Goal: Task Accomplishment & Management: Use online tool/utility

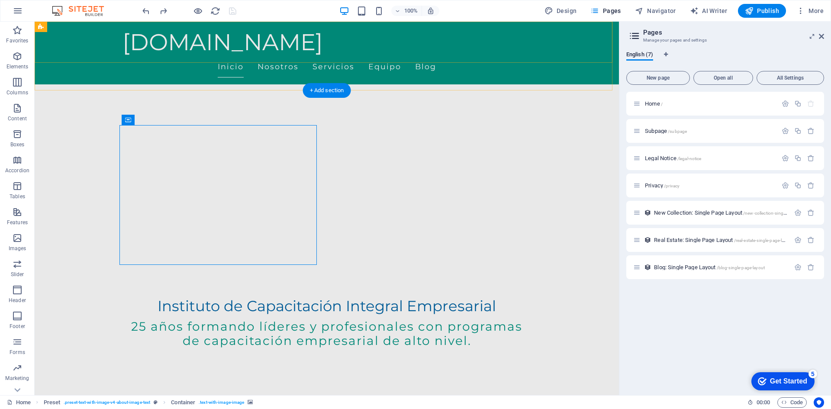
click at [572, 42] on div "[DOMAIN_NAME] Inicio Nosotros Servicios Equipo Blog" at bounding box center [327, 53] width 584 height 63
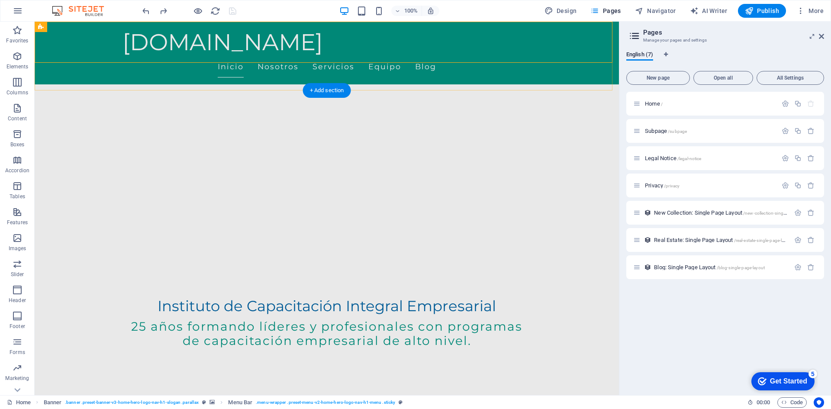
click at [560, 38] on div "[DOMAIN_NAME] Inicio Nosotros Servicios Equipo Blog" at bounding box center [327, 53] width 584 height 63
select select "rem"
select select "vw"
select select "rem"
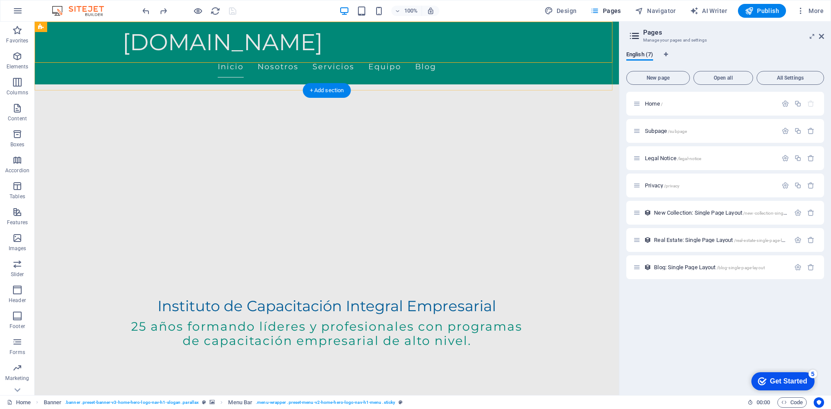
select select "preset-menu-v2-home-hero-logo-nav-h1-menu"
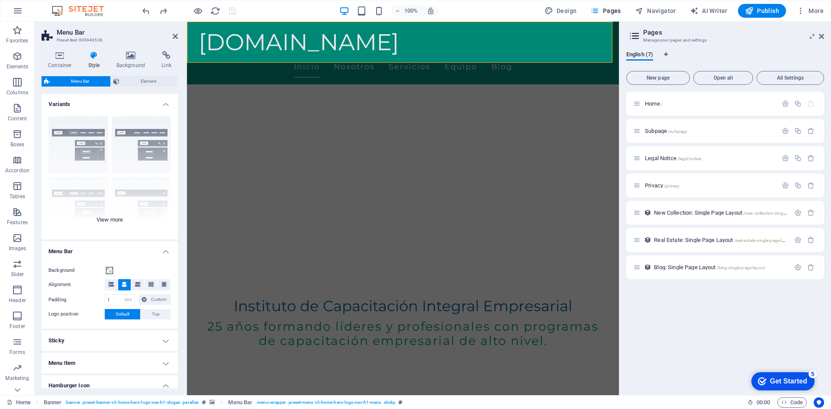
click at [147, 149] on div "Border Centered Default Fixed Loki Trigger Wide XXL" at bounding box center [110, 174] width 136 height 130
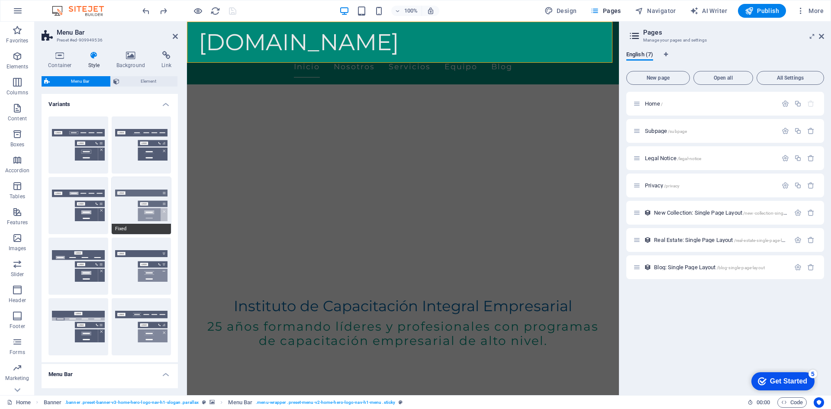
click at [148, 210] on button "Fixed" at bounding box center [142, 205] width 60 height 57
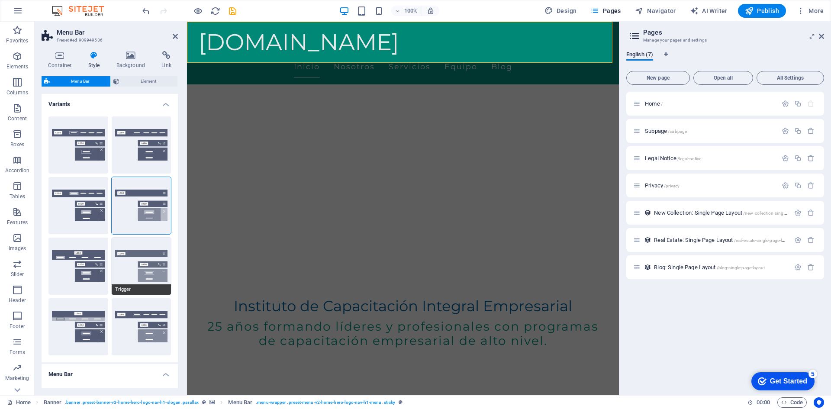
click at [144, 269] on button "Trigger" at bounding box center [142, 266] width 60 height 57
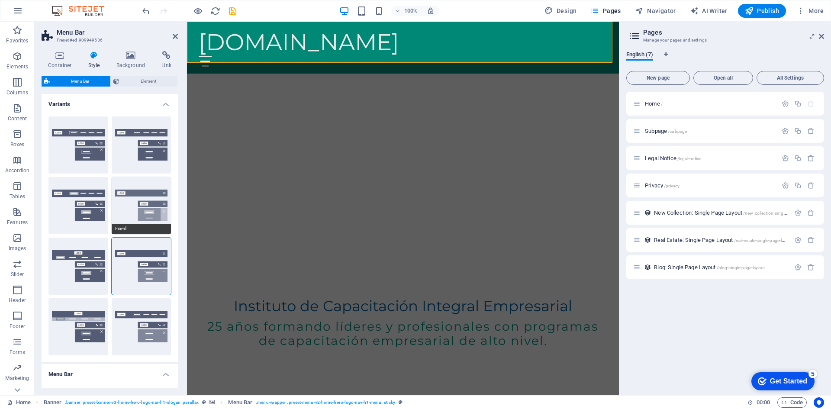
click at [143, 199] on button "Fixed" at bounding box center [142, 205] width 60 height 57
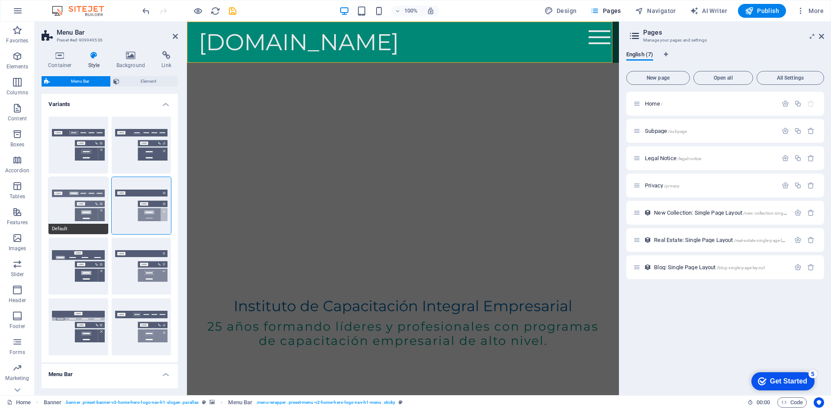
click at [78, 202] on button "Default" at bounding box center [78, 205] width 60 height 57
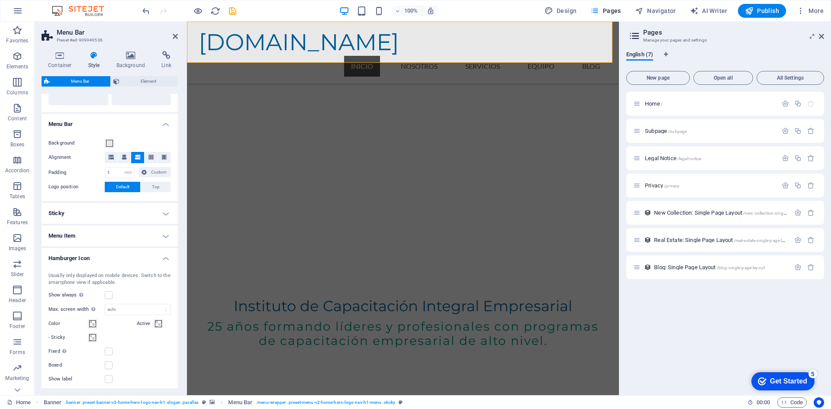
scroll to position [348, 0]
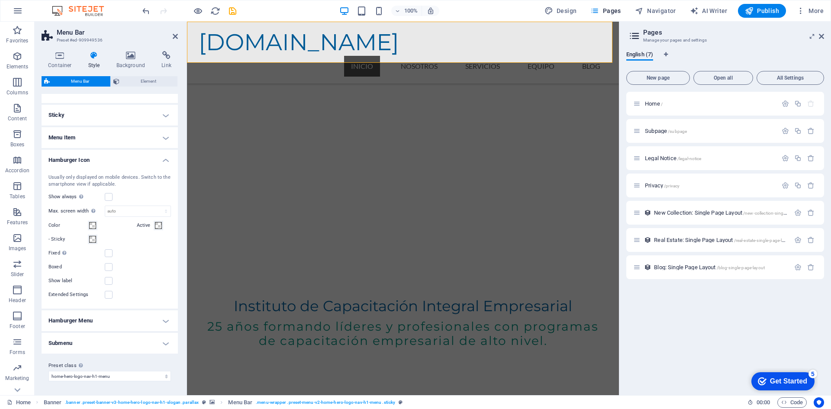
click at [157, 318] on h4 "Hamburger Menu" at bounding box center [110, 320] width 136 height 21
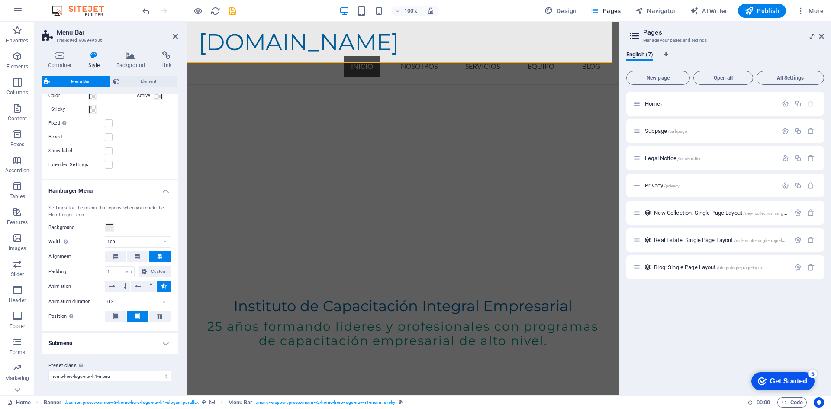
scroll to position [0, 0]
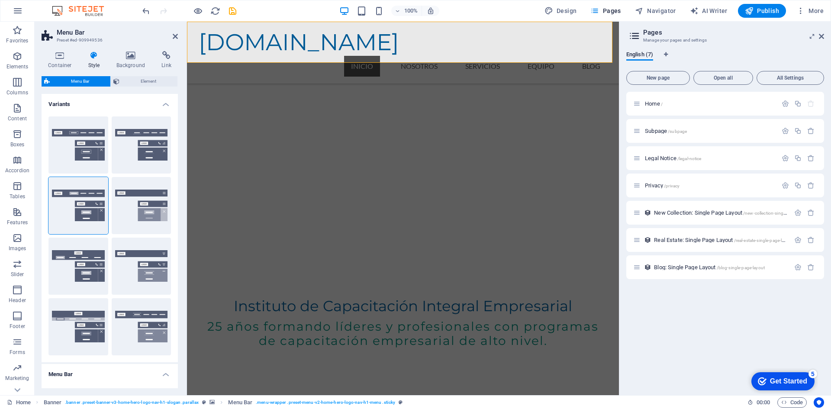
click at [166, 105] on h4 "Variants" at bounding box center [110, 102] width 136 height 16
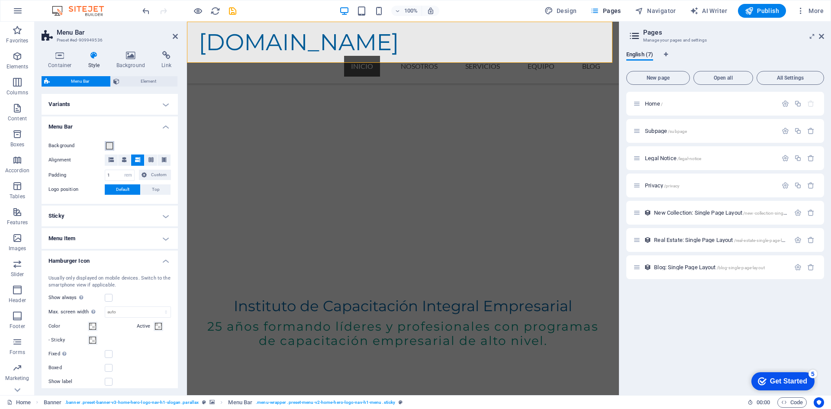
click at [106, 145] on span at bounding box center [109, 145] width 7 height 7
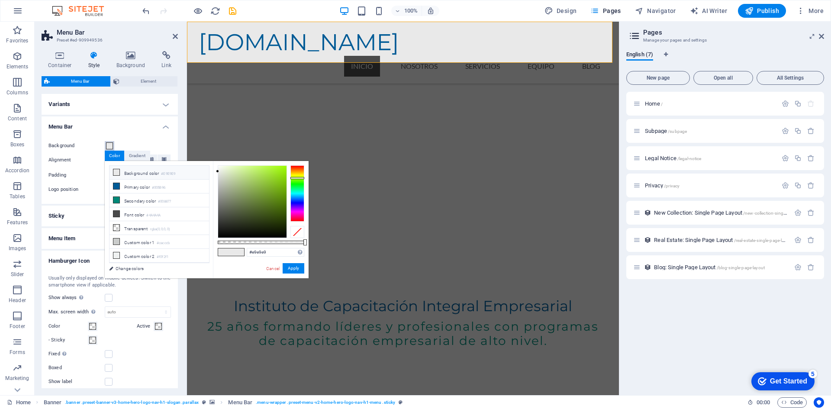
drag, startPoint x: 295, startPoint y: 164, endPoint x: 295, endPoint y: 178, distance: 13.4
click at [295, 178] on div at bounding box center [297, 178] width 14 height 2
drag, startPoint x: 219, startPoint y: 171, endPoint x: 288, endPoint y: 188, distance: 71.3
click at [288, 188] on div at bounding box center [261, 201] width 87 height 73
click at [296, 269] on button "Apply" at bounding box center [294, 268] width 22 height 10
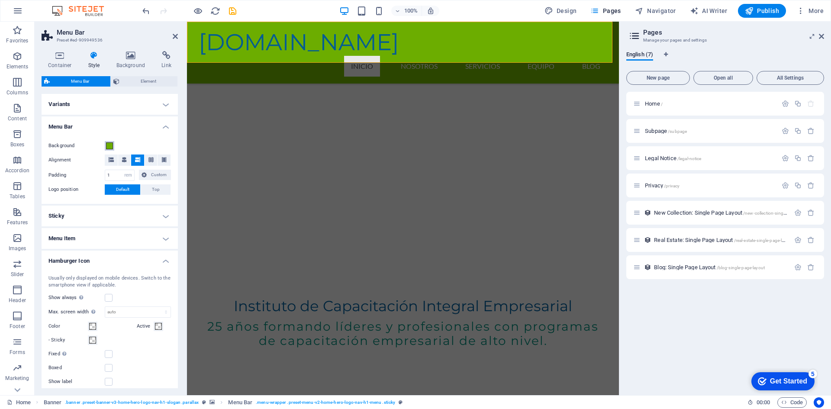
click at [109, 147] on span at bounding box center [109, 145] width 7 height 7
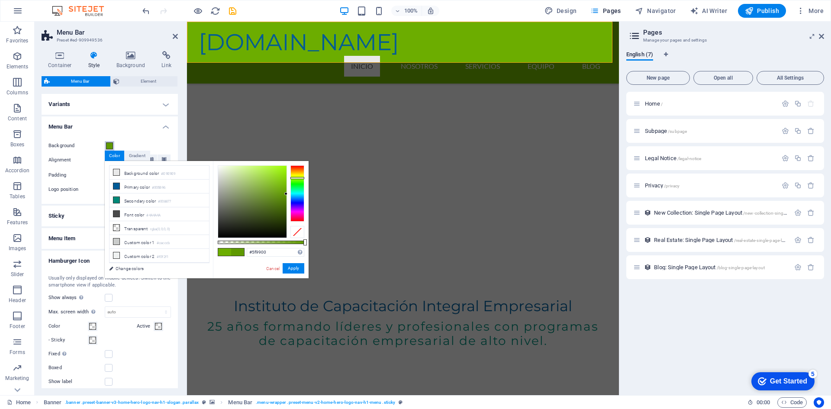
type input "#609b00"
drag, startPoint x: 286, startPoint y: 188, endPoint x: 287, endPoint y: 193, distance: 5.9
click at [287, 193] on div at bounding box center [261, 201] width 87 height 73
click at [295, 265] on button "Apply" at bounding box center [294, 268] width 22 height 10
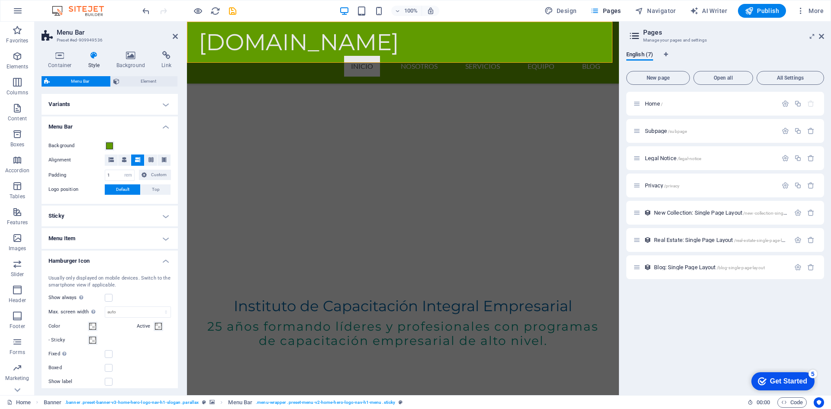
click at [167, 125] on h4 "Menu Bar" at bounding box center [110, 124] width 136 height 16
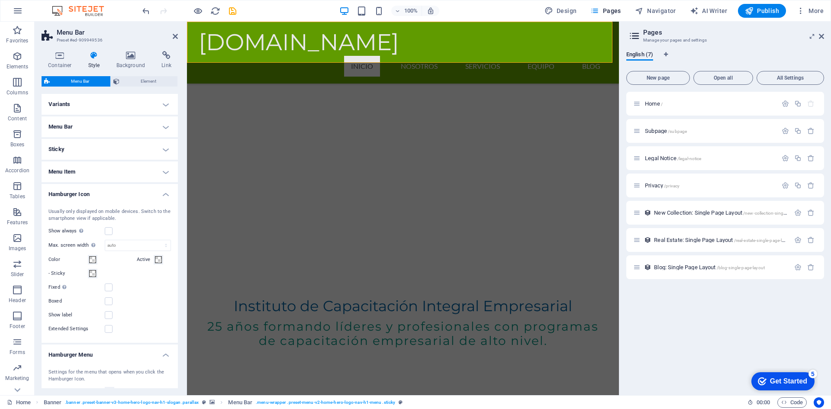
click at [163, 171] on h4 "Menu Item" at bounding box center [110, 171] width 136 height 21
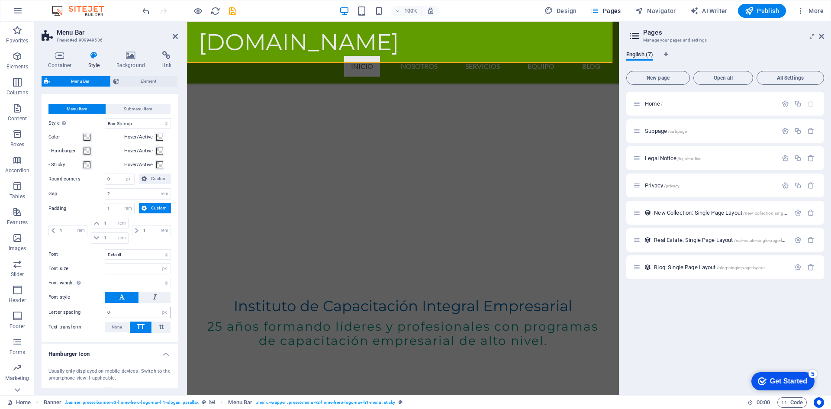
scroll to position [87, 0]
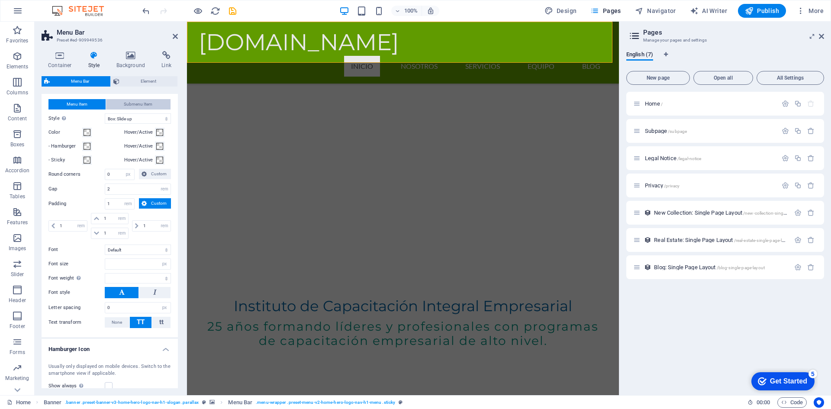
click at [138, 104] on span "Submenu Item" at bounding box center [138, 104] width 29 height 10
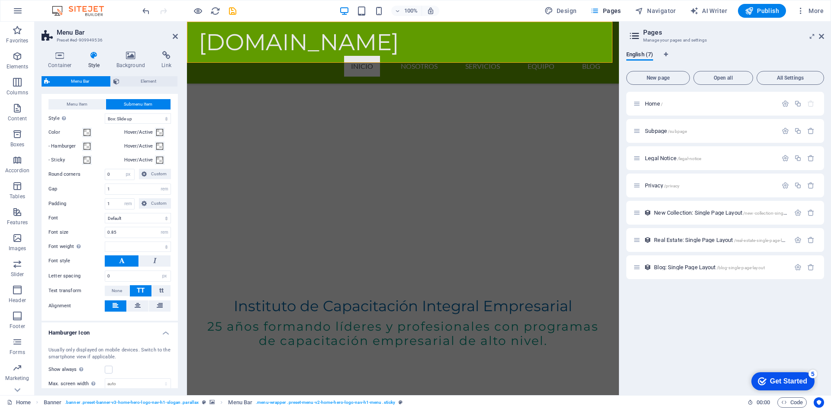
select select
click at [357, 56] on nav "Inicio Nosotros Servicios Equipo Blog" at bounding box center [403, 66] width 408 height 21
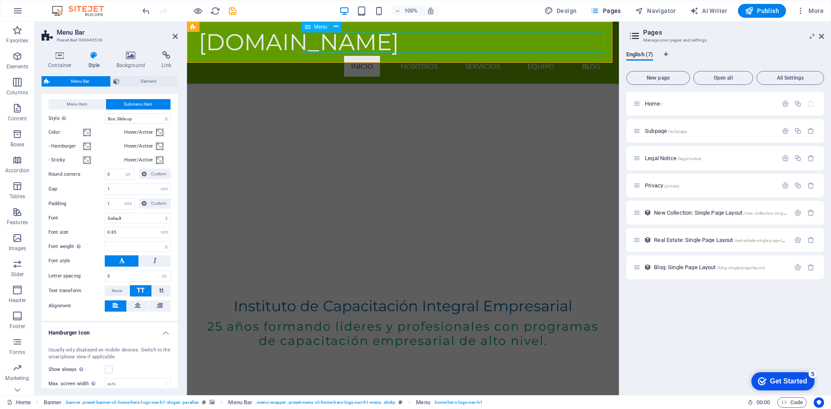
click at [357, 56] on nav "Inicio Nosotros Servicios Equipo Blog" at bounding box center [403, 66] width 408 height 21
select select
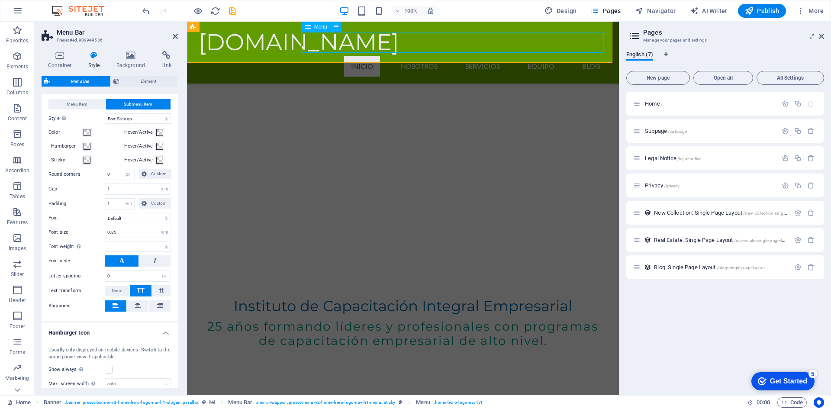
select select
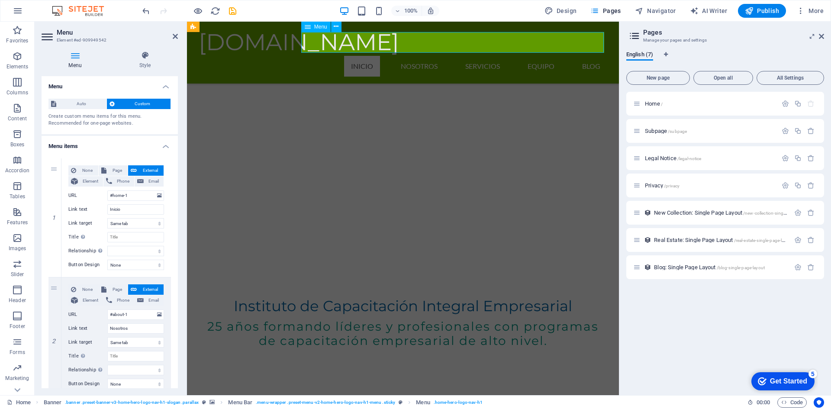
click at [357, 56] on nav "Inicio Nosotros Servicios Equipo Blog" at bounding box center [403, 66] width 408 height 21
click at [420, 56] on nav "Inicio Nosotros Servicios Equipo Blog" at bounding box center [403, 66] width 408 height 21
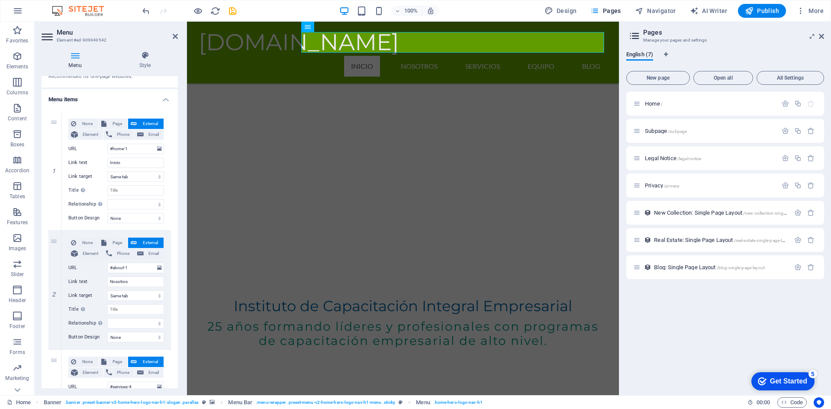
scroll to position [0, 0]
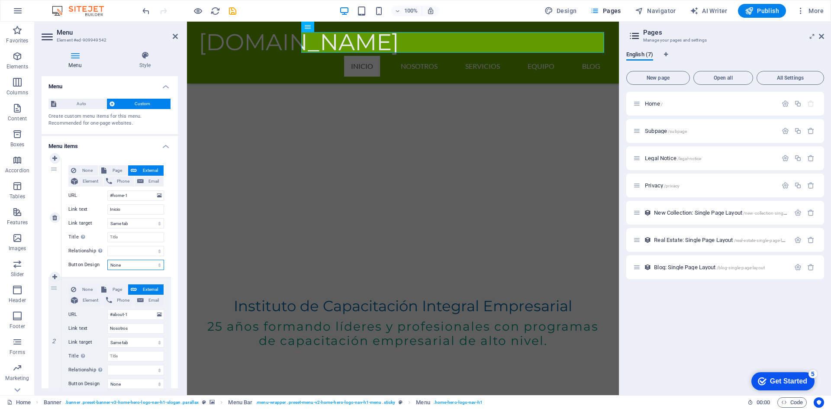
click at [145, 266] on select "None Default Primary Secondary" at bounding box center [135, 265] width 57 height 10
click at [145, 240] on input "Title Additional link description, should not be the same as the link text. The…" at bounding box center [135, 237] width 57 height 10
click at [148, 225] on select "New tab Same tab Overlay" at bounding box center [135, 223] width 57 height 10
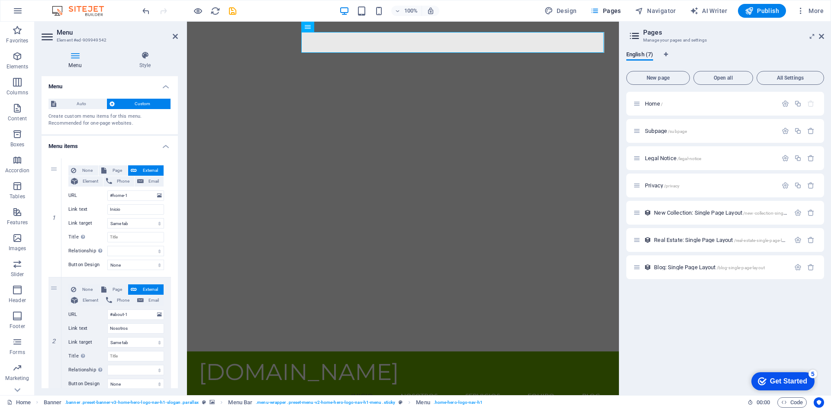
click at [169, 145] on h4 "Menu items" at bounding box center [110, 144] width 136 height 16
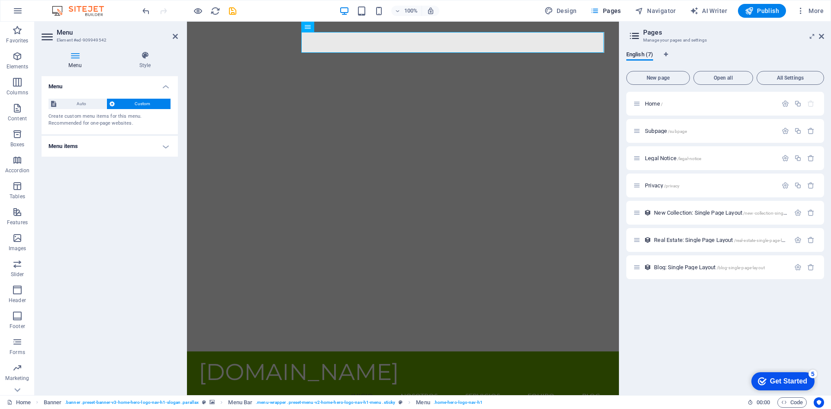
click at [164, 84] on h4 "Menu" at bounding box center [110, 84] width 136 height 16
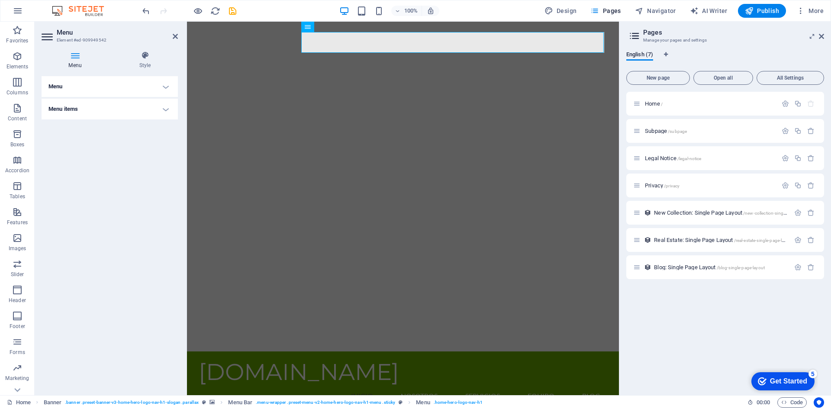
click at [160, 107] on h4 "Menu items" at bounding box center [110, 109] width 136 height 21
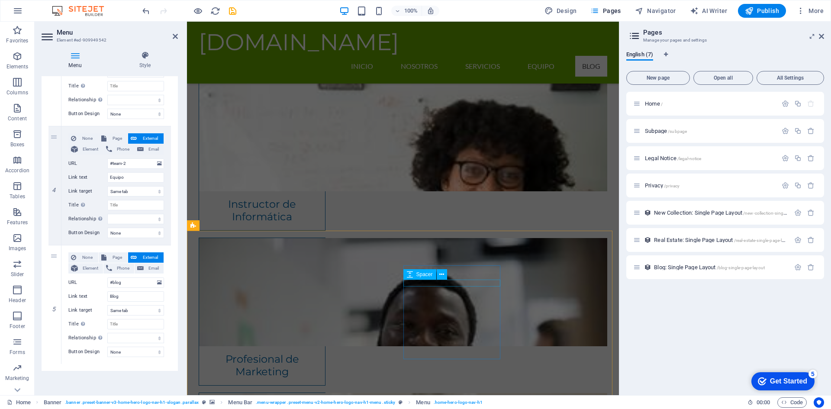
scroll to position [2256, 0]
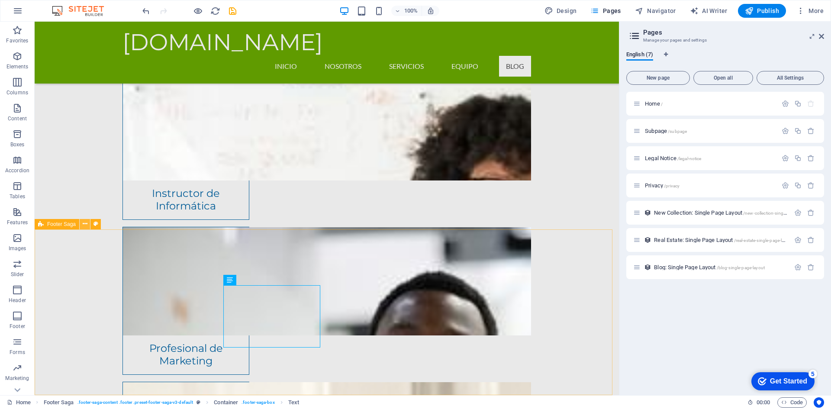
click at [85, 223] on icon at bounding box center [85, 223] width 5 height 9
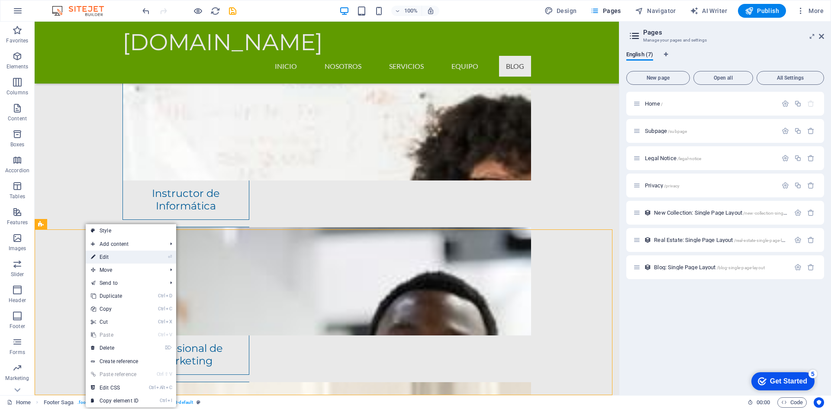
click at [101, 256] on link "⏎ Edit" at bounding box center [115, 257] width 58 height 13
select select "footer"
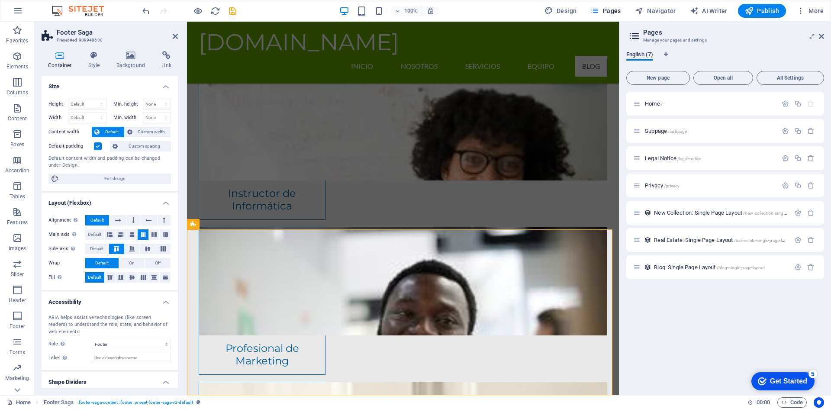
scroll to position [23, 0]
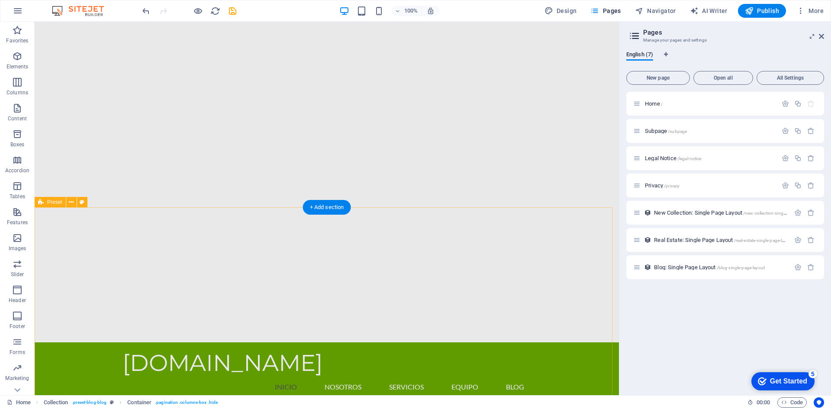
scroll to position [0, 0]
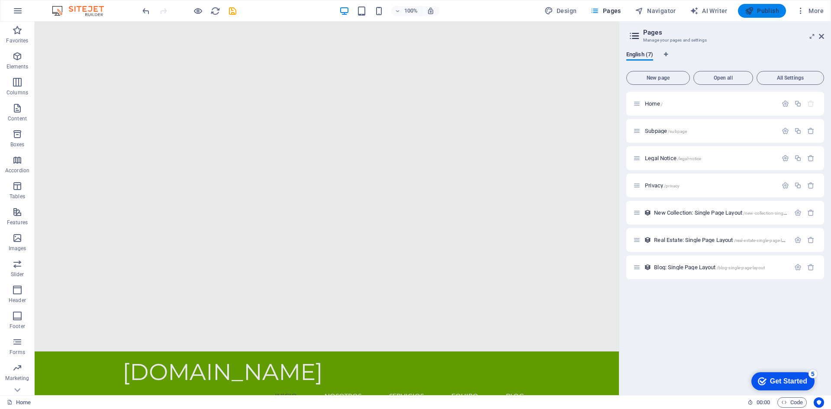
click at [766, 11] on span "Publish" at bounding box center [762, 10] width 34 height 9
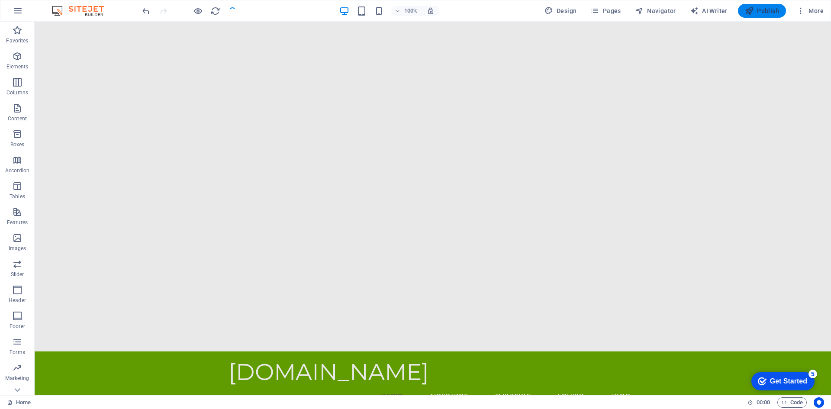
click at [766, 11] on span "Publish" at bounding box center [762, 10] width 34 height 9
click at [776, 382] on div "Get Started" at bounding box center [788, 381] width 37 height 8
